Goal: Check status: Check status

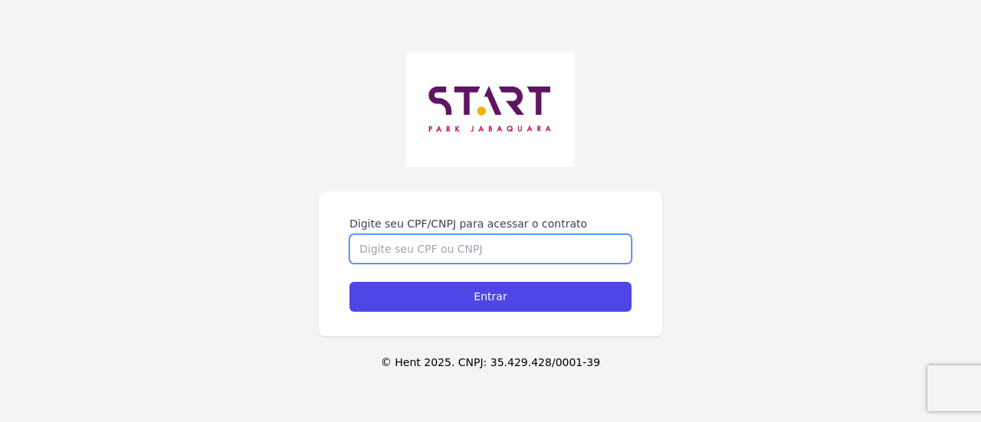
click at [495, 251] on input "Digite seu CPF/CNPJ para acessar o contrato" at bounding box center [491, 249] width 282 height 29
type input "3564835803"
click at [350, 282] on input "Entrar" at bounding box center [491, 297] width 282 height 30
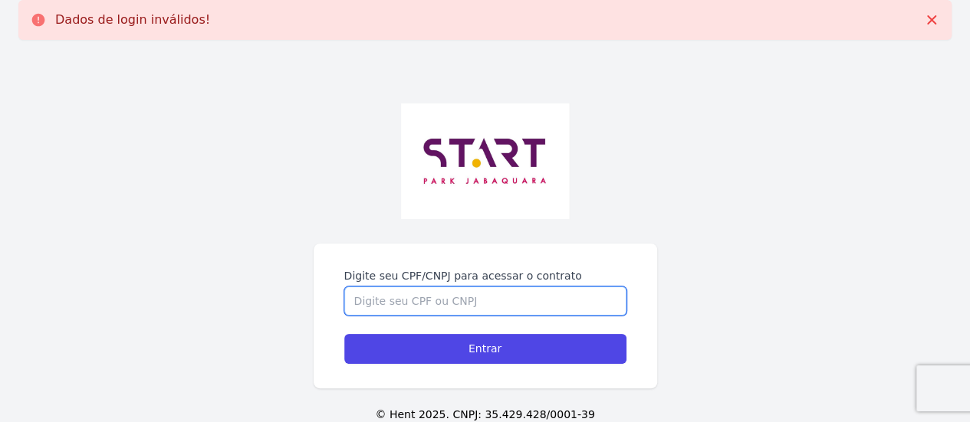
click at [517, 302] on input "Digite seu CPF/CNPJ para acessar o contrato" at bounding box center [485, 301] width 282 height 29
type input "35648935803"
click at [478, 304] on input "35648935803" at bounding box center [485, 301] width 282 height 29
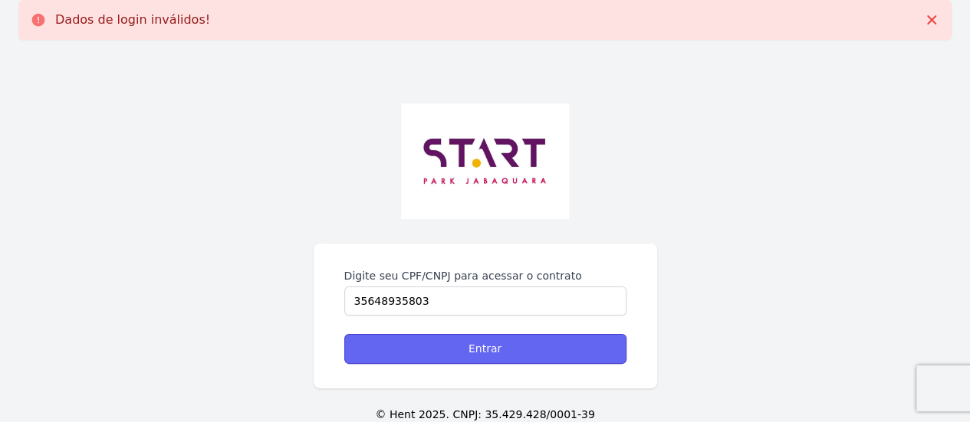
click at [472, 352] on input "Entrar" at bounding box center [485, 349] width 282 height 30
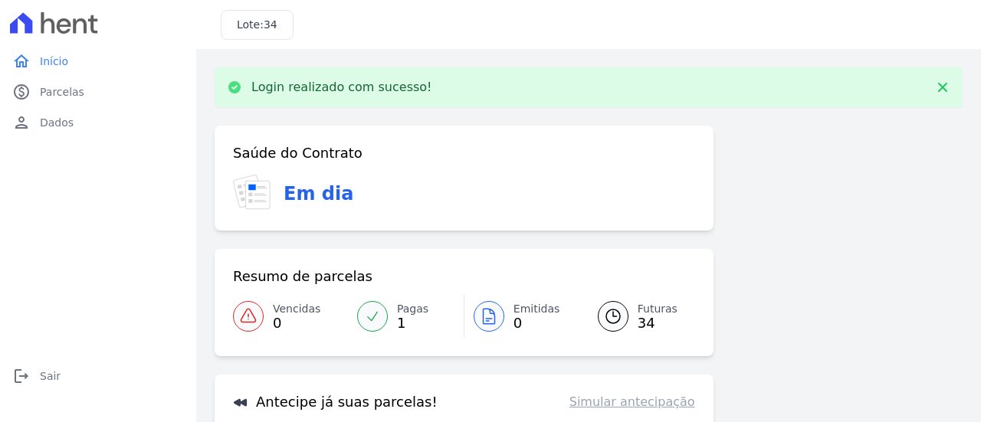
click at [763, 274] on div "Saúde do Contrato Em dia Resumo de parcelas Vencidas 0 Pagas 1 Emitidas 0 Futur…" at bounding box center [589, 354] width 748 height 456
drag, startPoint x: 851, startPoint y: 0, endPoint x: 874, endPoint y: 15, distance: 27.2
click at [874, 15] on div "Lote: 34" at bounding box center [588, 24] width 785 height 49
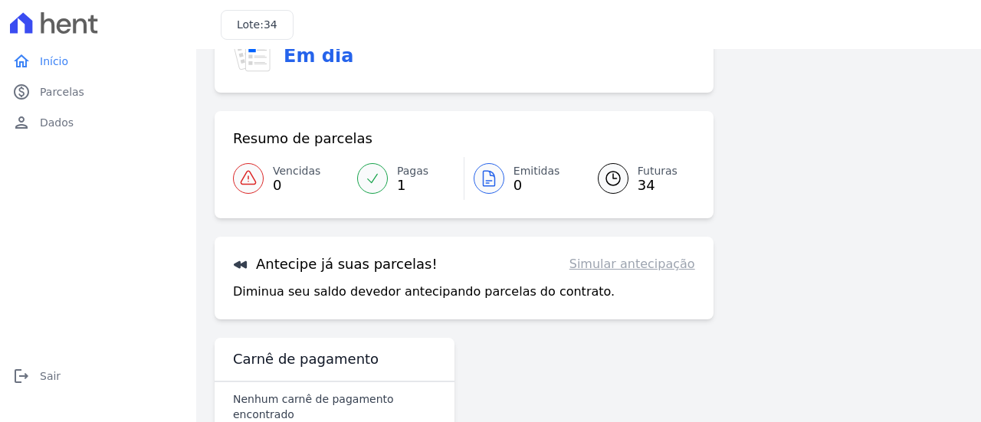
scroll to position [104, 0]
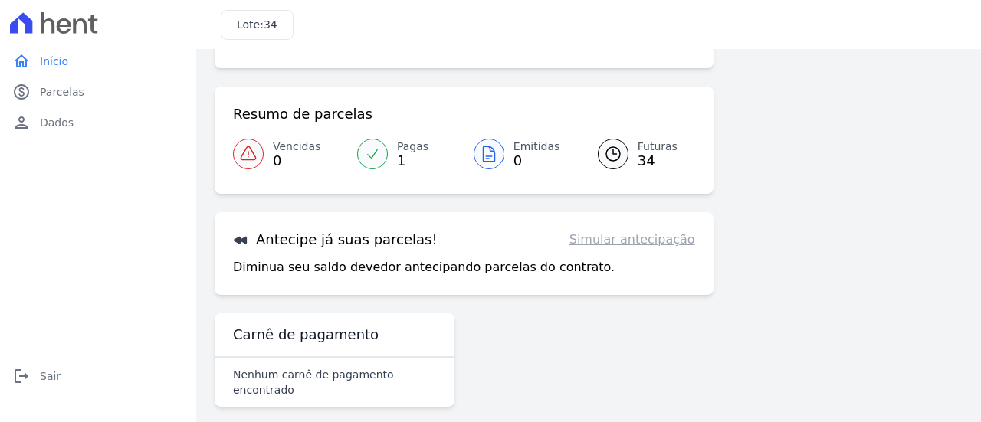
click at [616, 246] on link "Simular antecipação" at bounding box center [633, 240] width 126 height 18
click at [877, 279] on div "Saúde do Contrato Em dia Resumo de parcelas Vencidas 0 Pagas 1 Emitidas 0 Futur…" at bounding box center [589, 191] width 748 height 456
click at [811, 96] on div "Saúde do Contrato Em dia Resumo de parcelas Vencidas 0 Pagas 1 Emitidas 0 Futur…" at bounding box center [589, 191] width 748 height 456
